Goal: Task Accomplishment & Management: Complete application form

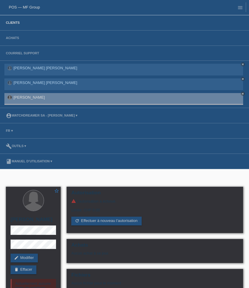
click at [14, 22] on link "Clients" at bounding box center [13, 23] width 20 height 4
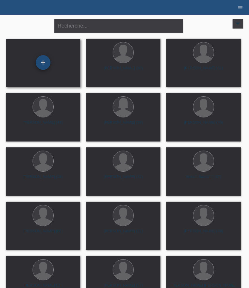
click at [40, 61] on div "+" at bounding box center [43, 62] width 15 height 15
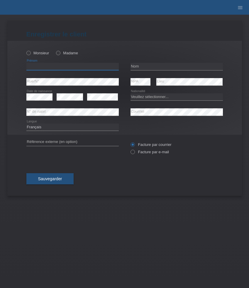
click at [98, 67] on input "text" at bounding box center [72, 66] width 93 height 7
click at [52, 66] on input "text" at bounding box center [72, 66] width 93 height 7
paste input "Ekuri"
type input "Ekuri"
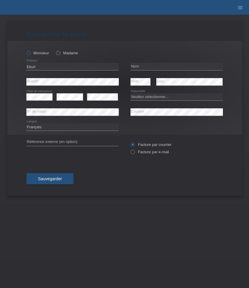
click at [25, 50] on icon at bounding box center [25, 50] width 0 height 0
click at [30, 54] on input "Monsieur" at bounding box center [28, 53] width 4 height 4
radio input "true"
click at [147, 64] on input "text" at bounding box center [177, 66] width 93 height 7
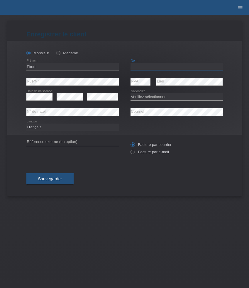
paste input "Ismaili"
type input "Ismaili"
click at [93, 127] on select "Deutsch Français Italiano English" at bounding box center [72, 127] width 93 height 7
select select "de"
click at [26, 124] on select "Deutsch Français Italiano English" at bounding box center [72, 127] width 93 height 7
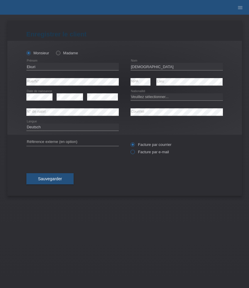
click at [153, 153] on label "Facture par e-mail" at bounding box center [150, 152] width 38 height 4
click at [135, 153] on input "Facture par e-mail" at bounding box center [133, 153] width 4 height 7
radio input "true"
click at [150, 96] on select "Veuillez sélectionner... Suisse Allemagne Autriche Liechtenstein ------------ A…" at bounding box center [177, 96] width 93 height 7
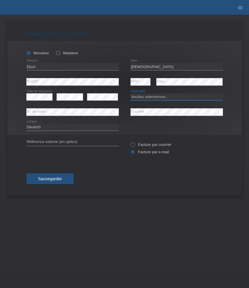
click at [150, 96] on select "Veuillez sélectionner... Suisse Allemagne Autriche Liechtenstein ------------ A…" at bounding box center [177, 96] width 93 height 7
select select "MK"
click at [131, 93] on select "Veuillez sélectionner... Suisse Allemagne Autriche Liechtenstein ------------ A…" at bounding box center [177, 96] width 93 height 7
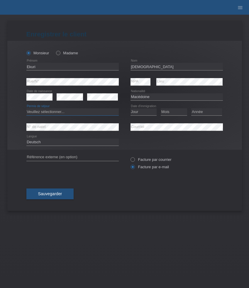
click at [46, 112] on select "Veuillez sélectionner... C B B - Statut de réfugié Autre" at bounding box center [72, 111] width 93 height 7
select select "C"
click at [26, 109] on select "Veuillez sélectionner... C B B - Statut de réfugié Autre" at bounding box center [72, 111] width 93 height 7
click at [145, 112] on select "Jour 01 02 03 04 05 06 07 08 09 10 11" at bounding box center [144, 111] width 26 height 7
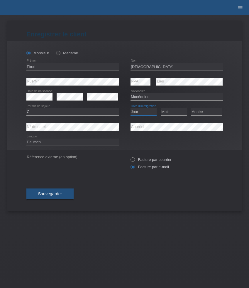
click at [145, 114] on select "Jour 01 02 03 04 05 06 07 08 09 10 11" at bounding box center [144, 111] width 26 height 7
select select "27"
click at [131, 109] on select "Jour 01 02 03 04 05 06 07 08 09 10 11" at bounding box center [144, 111] width 26 height 7
click at [167, 113] on select "Mois 01 02 03 04 05 06 07 08 09 10 11" at bounding box center [174, 111] width 26 height 7
select select "01"
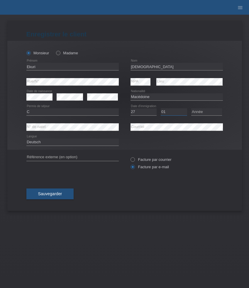
click at [161, 109] on select "Mois 01 02 03 04 05 06 07 08 09 10 11" at bounding box center [174, 111] width 26 height 7
click at [197, 117] on div "Année 2025 2024 2023 2022 2021 2020 2019 2018 2017" at bounding box center [207, 112] width 31 height 15
click at [197, 113] on select "Année 2025 2024 2023 2022 2021 2020 2019 2018 2017 2016 2015 2014 2013 2012 201…" at bounding box center [207, 111] width 31 height 7
select select "2017"
click at [192, 109] on select "Année 2025 2024 2023 2022 2021 2020 2019 2018 2017 2016 2015 2014 2013 2012 201…" at bounding box center [207, 111] width 31 height 7
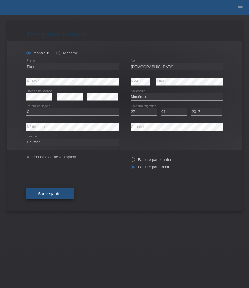
click at [46, 194] on span "Sauvegarder" at bounding box center [50, 194] width 24 height 5
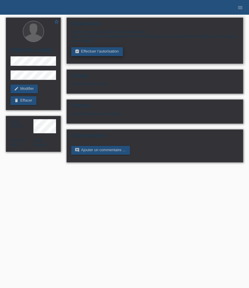
click at [84, 51] on link "assignment_turned_in Effectuer l’autorisation" at bounding box center [96, 51] width 51 height 9
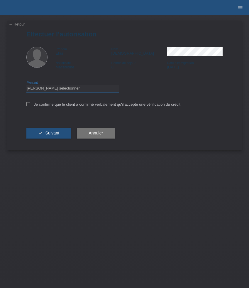
click at [60, 92] on select "Veuillez sélectionner CHF 1.00 - CHF 499.00 CHF 500.00 - CHF 1'999.00 CHF 2'000…" at bounding box center [72, 88] width 93 height 7
select select "3"
click at [26, 86] on select "Veuillez sélectionner CHF 1.00 - CHF 499.00 CHF 500.00 - CHF 1'999.00 CHF 2'000…" at bounding box center [72, 88] width 93 height 7
click at [31, 107] on label "Je confirme que le client a confirmé verbalement qu'il accepte une vérification…" at bounding box center [103, 104] width 155 height 4
click at [30, 106] on input "Je confirme que le client a confirmé verbalement qu'il accepte une vérification…" at bounding box center [28, 104] width 4 height 4
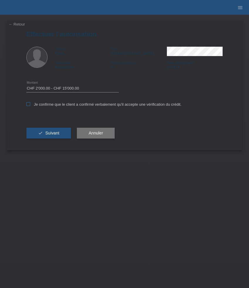
checkbox input "true"
click at [46, 134] on span "Suivant" at bounding box center [52, 133] width 14 height 5
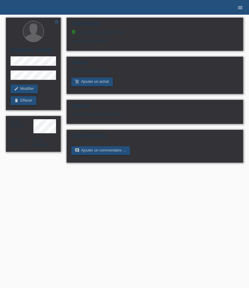
click at [241, 9] on icon "menu" at bounding box center [241, 8] width 6 height 6
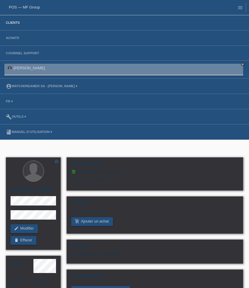
click at [14, 23] on link "Clients" at bounding box center [13, 23] width 20 height 4
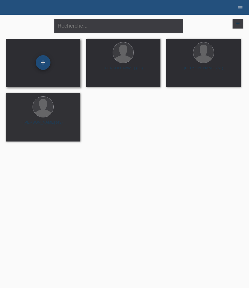
click at [41, 69] on div "+" at bounding box center [43, 62] width 15 height 15
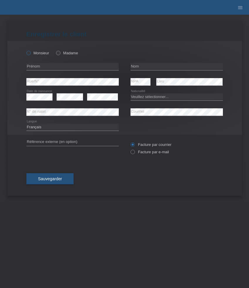
click at [41, 53] on label "Monsieur" at bounding box center [37, 53] width 23 height 4
click at [30, 53] on input "Monsieur" at bounding box center [28, 53] width 4 height 4
radio input "true"
click at [56, 68] on input "text" at bounding box center [72, 66] width 93 height 7
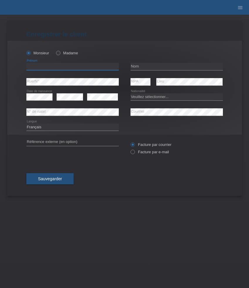
paste input "Leonardo"
type input "Leonardo"
click at [148, 67] on input "text" at bounding box center [177, 66] width 93 height 7
paste input "Tovar Cadena"
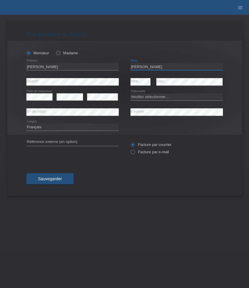
type input "Tovar Cadena"
click at [156, 98] on select "Veuillez sélectionner... [GEOGRAPHIC_DATA] [GEOGRAPHIC_DATA] [GEOGRAPHIC_DATA] …" at bounding box center [177, 96] width 93 height 7
select select "ES"
click at [131, 93] on select "Veuillez sélectionner... [GEOGRAPHIC_DATA] [GEOGRAPHIC_DATA] [GEOGRAPHIC_DATA] …" at bounding box center [177, 96] width 93 height 7
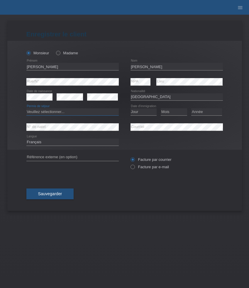
click at [98, 112] on select "Veuillez sélectionner... C B B - Statut de réfugié Autre" at bounding box center [72, 111] width 93 height 7
select select "C"
click at [26, 109] on select "Veuillez sélectionner... C B B - Statut de réfugié Autre" at bounding box center [72, 111] width 93 height 7
click at [143, 112] on select "Jour 01 02 03 04 05 06 07 08 09 10 11" at bounding box center [144, 111] width 26 height 7
select select "20"
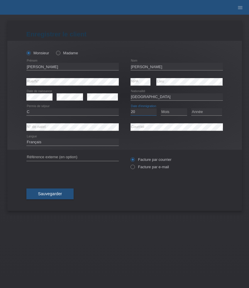
click at [131, 109] on select "Jour 01 02 03 04 05 06 07 08 09 10 11" at bounding box center [144, 111] width 26 height 7
click at [174, 114] on select "Mois 01 02 03 04 05 06 07 08 09 10 11" at bounding box center [174, 111] width 26 height 7
select select "08"
click at [161, 109] on select "Mois 01 02 03 04 05 06 07 08 09 10 11" at bounding box center [174, 111] width 26 height 7
click at [203, 110] on select "Année 2025 2024 2023 2022 2021 2020 2019 2018 2017 2016 2015 2014 2013 2012 201…" at bounding box center [207, 111] width 31 height 7
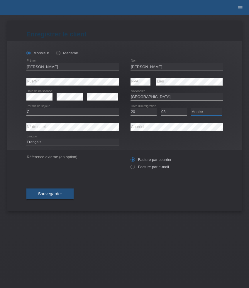
select select "2010"
click at [192, 109] on select "Année 2025 2024 2023 2022 2021 2020 2019 2018 2017 2016 2015 2014 2013 2012 201…" at bounding box center [207, 111] width 31 height 7
click at [160, 167] on label "Facture par e-mail" at bounding box center [150, 167] width 38 height 4
click at [135, 167] on input "Facture par e-mail" at bounding box center [133, 168] width 4 height 7
radio input "true"
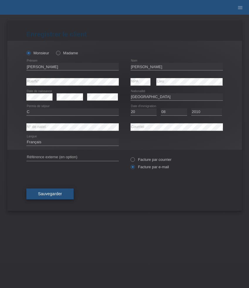
click at [48, 194] on span "Sauvegarder" at bounding box center [50, 194] width 24 height 5
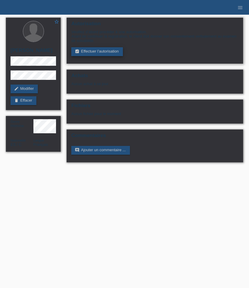
click at [95, 55] on link "assignment_turned_in Effectuer l’autorisation" at bounding box center [96, 51] width 51 height 9
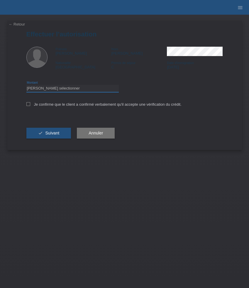
click at [86, 88] on select "Veuillez sélectionner CHF 1.00 - CHF 499.00 CHF 500.00 - CHF 1'999.00 CHF 2'000…" at bounding box center [72, 88] width 93 height 7
select select "3"
click at [26, 86] on select "Veuillez sélectionner CHF 1.00 - CHF 499.00 CHF 500.00 - CHF 1'999.00 CHF 2'000…" at bounding box center [72, 88] width 93 height 7
click at [75, 106] on label "Je confirme que le client a confirmé verbalement qu'il accepte une vérification…" at bounding box center [103, 104] width 155 height 4
click at [30, 106] on input "Je confirme que le client a confirmé verbalement qu'il accepte une vérification…" at bounding box center [28, 104] width 4 height 4
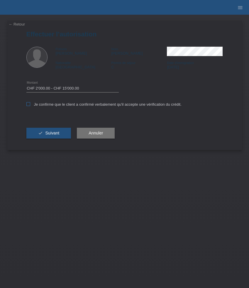
checkbox input "true"
click at [65, 131] on button "check Suivant" at bounding box center [48, 133] width 45 height 11
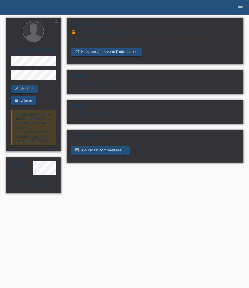
click at [243, 7] on icon "menu" at bounding box center [241, 8] width 6 height 6
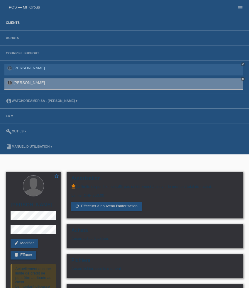
click at [19, 23] on link "Clients" at bounding box center [13, 23] width 20 height 4
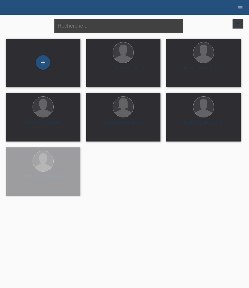
click at [79, 30] on input "text" at bounding box center [118, 26] width 129 height 14
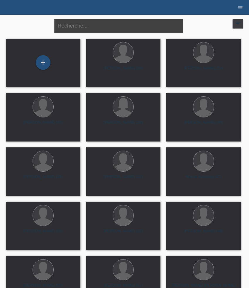
paste input "Santiago"
type input "Santiago"
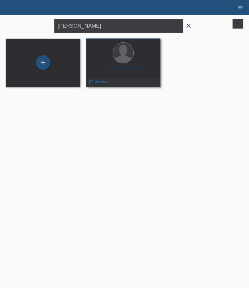
click at [129, 68] on div "Santiago Carrasco Tovar (27)" at bounding box center [123, 70] width 65 height 9
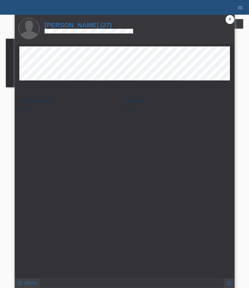
click at [231, 20] on icon "close" at bounding box center [230, 19] width 5 height 5
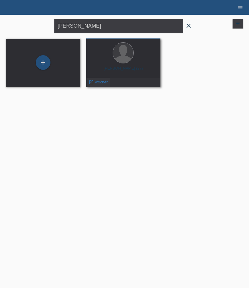
click at [96, 82] on span "Afficher" at bounding box center [101, 82] width 13 height 4
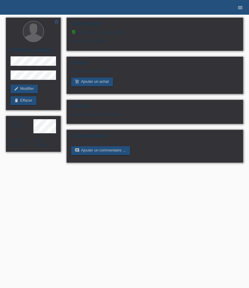
click at [236, 6] on link "menu" at bounding box center [241, 8] width 12 height 4
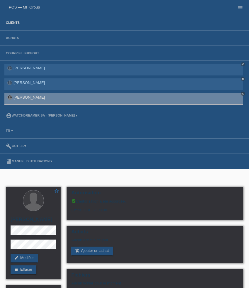
click at [12, 24] on link "Clients" at bounding box center [13, 23] width 20 height 4
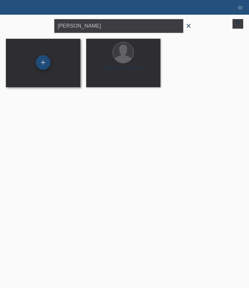
click at [45, 65] on div "+" at bounding box center [43, 62] width 15 height 15
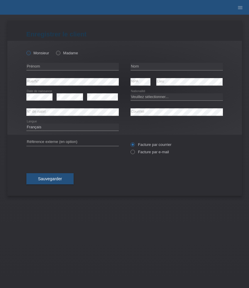
click at [39, 54] on label "Monsieur" at bounding box center [37, 53] width 23 height 4
click at [30, 54] on input "Monsieur" at bounding box center [28, 53] width 4 height 4
radio input "true"
click at [74, 67] on input "text" at bounding box center [72, 66] width 93 height 7
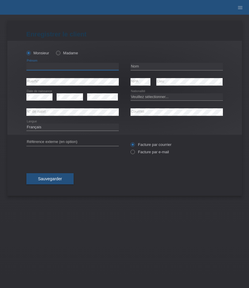
paste input "Jordano"
type input "Jordano"
click at [141, 66] on input "text" at bounding box center [177, 66] width 93 height 7
paste input "[PERSON_NAME]"
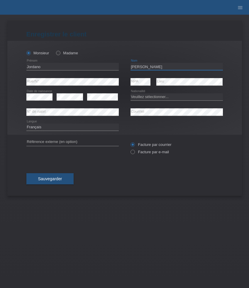
type input "[PERSON_NAME]"
click at [148, 94] on select "Veuillez sélectionner... Suisse Allemagne Autriche Liechtenstein ------------ A…" at bounding box center [177, 96] width 93 height 7
select select "DM"
click at [131, 93] on select "Veuillez sélectionner... Suisse Allemagne Autriche Liechtenstein ------------ A…" at bounding box center [177, 96] width 93 height 7
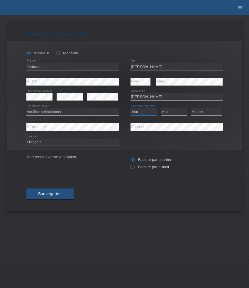
click at [140, 113] on select "Jour 01 02 03 04 05 06 07 08 09 10 11" at bounding box center [144, 111] width 26 height 7
click at [58, 112] on select "Veuillez sélectionner... C B B - Statut de réfugié Autre" at bounding box center [72, 111] width 93 height 7
select select "C"
click at [26, 109] on select "Veuillez sélectionner... C B B - Statut de réfugié Autre" at bounding box center [72, 111] width 93 height 7
click at [145, 115] on select "Jour 01 02 03 04 05 06 07 08 09 10 11" at bounding box center [144, 111] width 26 height 7
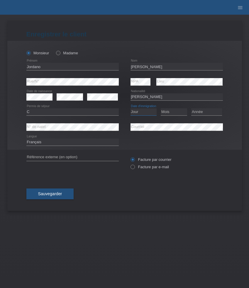
select select "08"
click at [131, 109] on select "Jour 01 02 03 04 05 06 07 08 09 10 11" at bounding box center [144, 111] width 26 height 7
click at [173, 111] on select "Mois 01 02 03 04 05 06 07 08 09 10 11" at bounding box center [174, 111] width 26 height 7
select select "09"
click at [161, 109] on select "Mois 01 02 03 04 05 06 07 08 09 10 11" at bounding box center [174, 111] width 26 height 7
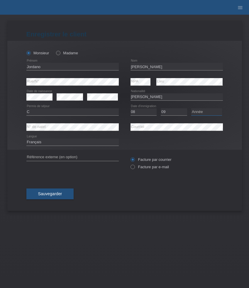
click at [204, 111] on select "Année 2025 2024 2023 2022 2021 2020 2019 2018 2017 2016 2015 2014 2013 2012 201…" at bounding box center [207, 111] width 31 height 7
select select "2002"
click at [192, 109] on select "Année 2025 2024 2023 2022 2021 2020 2019 2018 2017 2016 2015 2014 2013 2012 201…" at bounding box center [207, 111] width 31 height 7
click at [147, 167] on label "Facture par e-mail" at bounding box center [150, 167] width 38 height 4
click at [135, 167] on input "Facture par e-mail" at bounding box center [133, 168] width 4 height 7
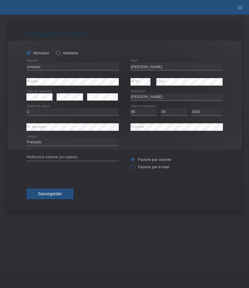
radio input "true"
click at [58, 196] on span "Sauvegarder" at bounding box center [50, 194] width 24 height 5
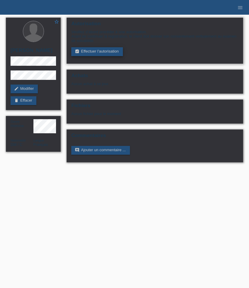
click at [91, 55] on link "assignment_turned_in Effectuer l’autorisation" at bounding box center [96, 51] width 51 height 9
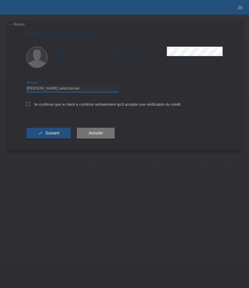
click at [81, 88] on select "Veuillez sélectionner CHF 1.00 - CHF 499.00 CHF 500.00 - CHF 1'999.00 CHF 2'000…" at bounding box center [72, 88] width 93 height 7
select select "3"
click at [26, 86] on select "Veuillez sélectionner CHF 1.00 - CHF 499.00 CHF 500.00 - CHF 1'999.00 CHF 2'000…" at bounding box center [72, 88] width 93 height 7
click at [77, 107] on label "Je confirme que le client a confirmé verbalement qu'il accepte une vérification…" at bounding box center [103, 104] width 155 height 4
click at [30, 106] on input "Je confirme que le client a confirmé verbalement qu'il accepte une vérification…" at bounding box center [28, 104] width 4 height 4
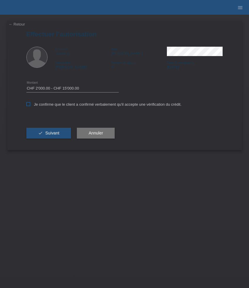
checkbox input "true"
click at [57, 133] on span "Suivant" at bounding box center [52, 133] width 14 height 5
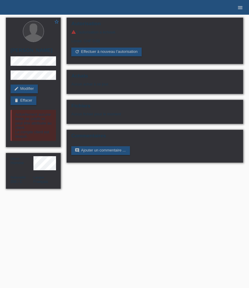
click at [240, 7] on icon "menu" at bounding box center [241, 8] width 6 height 6
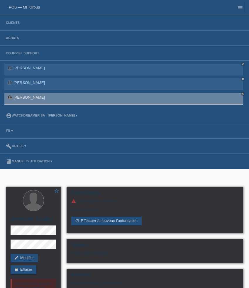
click at [9, 26] on li "Clients" at bounding box center [124, 22] width 249 height 15
click at [9, 24] on link "Clients" at bounding box center [13, 23] width 20 height 4
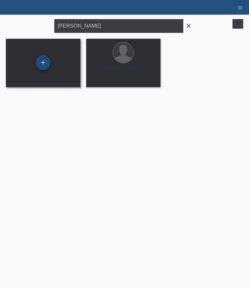
click at [43, 65] on div "+" at bounding box center [43, 62] width 15 height 15
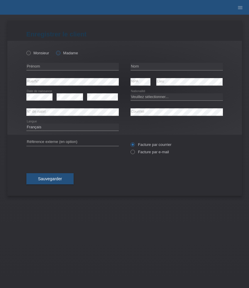
click at [55, 50] on icon at bounding box center [55, 50] width 0 height 0
click at [60, 53] on input "Madame" at bounding box center [58, 53] width 4 height 4
radio input "true"
click at [145, 99] on select "Veuillez sélectionner... [GEOGRAPHIC_DATA] [GEOGRAPHIC_DATA] [GEOGRAPHIC_DATA] …" at bounding box center [177, 96] width 93 height 7
select select "RS"
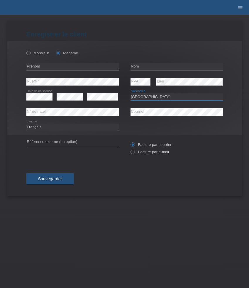
click at [131, 93] on select "Veuillez sélectionner... [GEOGRAPHIC_DATA] [GEOGRAPHIC_DATA] [GEOGRAPHIC_DATA] …" at bounding box center [177, 96] width 93 height 7
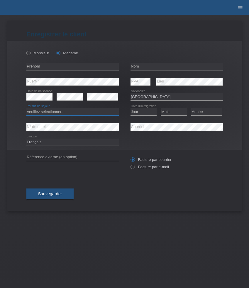
click at [85, 113] on select "Veuillez sélectionner... C B B - Statut de réfugié Autre" at bounding box center [72, 111] width 93 height 7
select select "C"
click at [26, 109] on select "Veuillez sélectionner... C B B - Statut de réfugié Autre" at bounding box center [72, 111] width 93 height 7
click at [95, 102] on div "error" at bounding box center [102, 97] width 31 height 15
click at [143, 115] on select "Jour 01 02 03 04 05 06 07 08 09 10 11" at bounding box center [144, 111] width 26 height 7
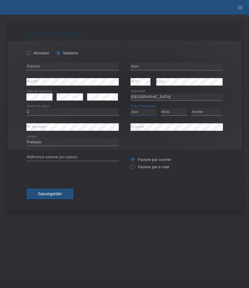
select select "22"
click at [131, 109] on select "Jour 01 02 03 04 05 06 07 08 09 10 11" at bounding box center [144, 111] width 26 height 7
click at [172, 114] on select "Mois 01 02 03 04 05 06 07 08 09 10 11" at bounding box center [174, 111] width 26 height 7
select select "10"
click at [161, 109] on select "Mois 01 02 03 04 05 06 07 08 09 10 11" at bounding box center [174, 111] width 26 height 7
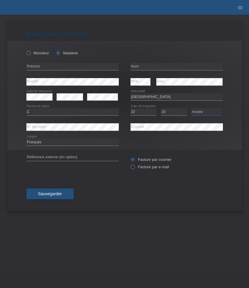
click at [202, 111] on select "Année 2025 2024 2023 2022 2021 2020 2019 2018 2017 2016 2015 2014 2013 2012 201…" at bounding box center [207, 111] width 31 height 7
select select "2006"
click at [192, 109] on select "Année 2025 2024 2023 2022 2021 2020 2019 2018 2017 2016 2015 2014 2013 2012 201…" at bounding box center [207, 111] width 31 height 7
click at [41, 66] on input "text" at bounding box center [72, 66] width 93 height 7
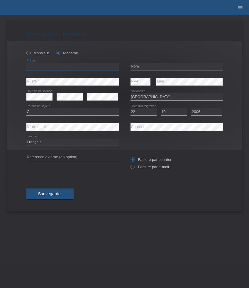
paste input "Marina"
type input "Marina"
click at [138, 66] on input "text" at bounding box center [177, 66] width 93 height 7
paste input "Milovanovic"
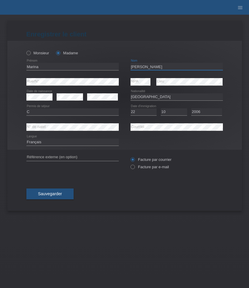
type input "Milovanovic"
click at [144, 168] on label "Facture par e-mail" at bounding box center [150, 167] width 38 height 4
click at [135, 168] on input "Facture par e-mail" at bounding box center [133, 168] width 4 height 7
radio input "true"
click at [60, 195] on span "Sauvegarder" at bounding box center [50, 194] width 24 height 5
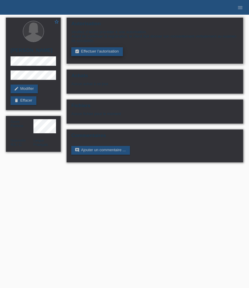
click at [85, 53] on link "assignment_turned_in Effectuer l’autorisation" at bounding box center [96, 51] width 51 height 9
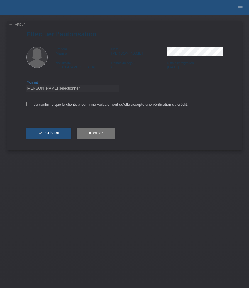
click at [91, 91] on select "Veuillez sélectionner CHF 1.00 - CHF 499.00 CHF 500.00 - CHF 1'999.00 CHF 2'000…" at bounding box center [72, 88] width 93 height 7
select select "3"
click at [26, 86] on select "Veuillez sélectionner CHF 1.00 - CHF 499.00 CHF 500.00 - CHF 1'999.00 CHF 2'000…" at bounding box center [72, 88] width 93 height 7
click at [75, 107] on label "Je confirme que la cliente a confirmé verbalement qu'elle accepte une vérificat…" at bounding box center [107, 104] width 162 height 4
click at [30, 106] on input "Je confirme que la cliente a confirmé verbalement qu'elle accepte une vérificat…" at bounding box center [28, 104] width 4 height 4
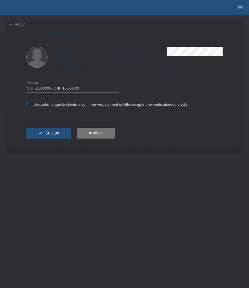
checkbox input "true"
click at [59, 133] on button "check Suivant" at bounding box center [48, 133] width 45 height 11
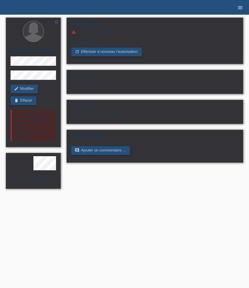
click at [241, 7] on icon "menu" at bounding box center [241, 8] width 6 height 6
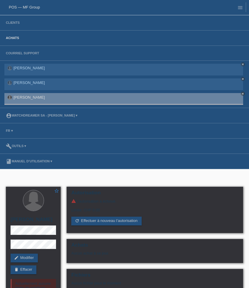
click at [15, 38] on link "Achats" at bounding box center [12, 38] width 19 height 4
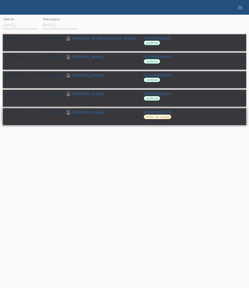
click at [86, 120] on div "[DATE] 15:52 CHF 9'700.00 [PERSON_NAME] POSP00026376 Retiré de l‘achat" at bounding box center [125, 116] width 238 height 13
